Goal: Transaction & Acquisition: Book appointment/travel/reservation

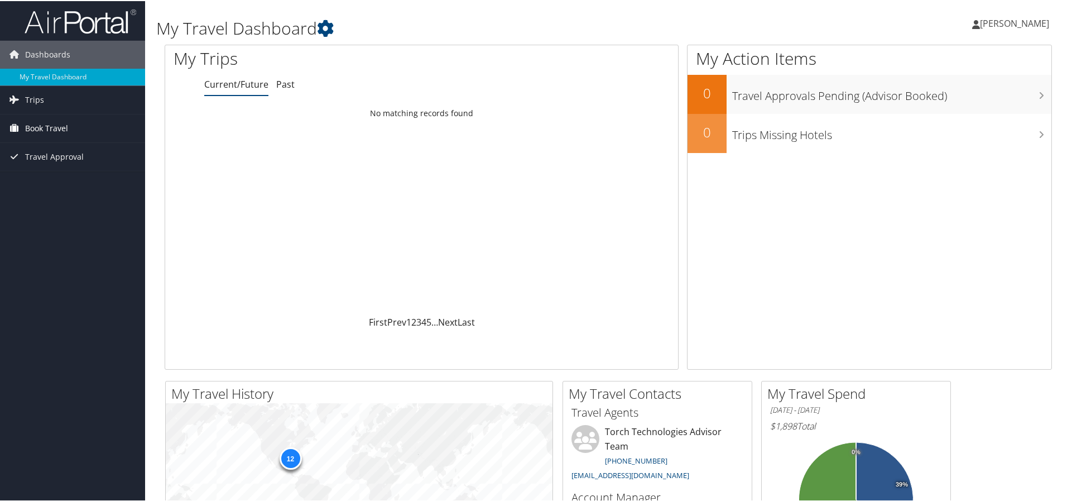
click at [54, 128] on span "Book Travel" at bounding box center [46, 127] width 43 height 28
click at [27, 96] on span "Trips" at bounding box center [34, 99] width 19 height 28
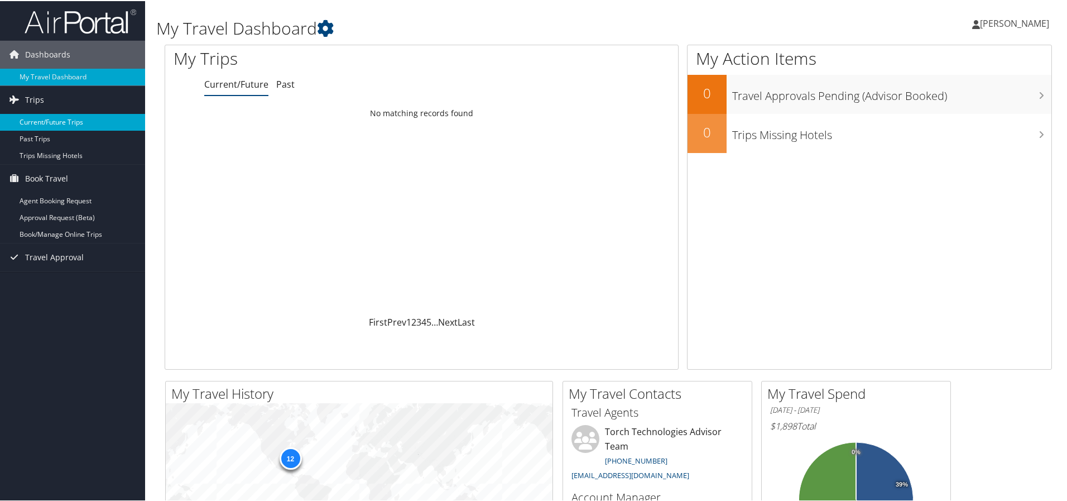
click at [50, 119] on link "Current/Future Trips" at bounding box center [72, 121] width 145 height 17
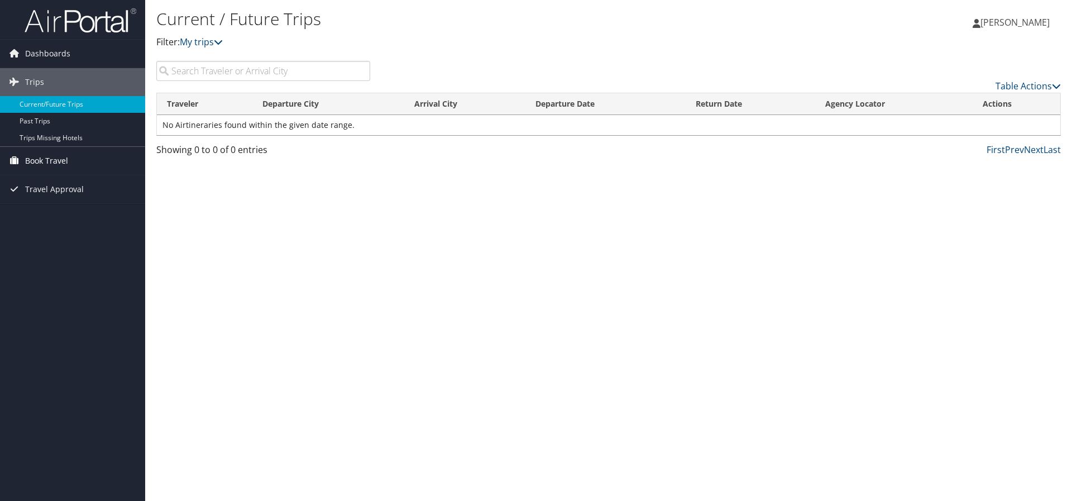
click at [25, 159] on span "Book Travel" at bounding box center [46, 161] width 43 height 28
click at [63, 213] on link "Book/Manage Online Trips" at bounding box center [72, 216] width 145 height 17
click at [66, 215] on link "Book/Manage Online Trips" at bounding box center [72, 216] width 145 height 17
